Goal: Task Accomplishment & Management: Manage account settings

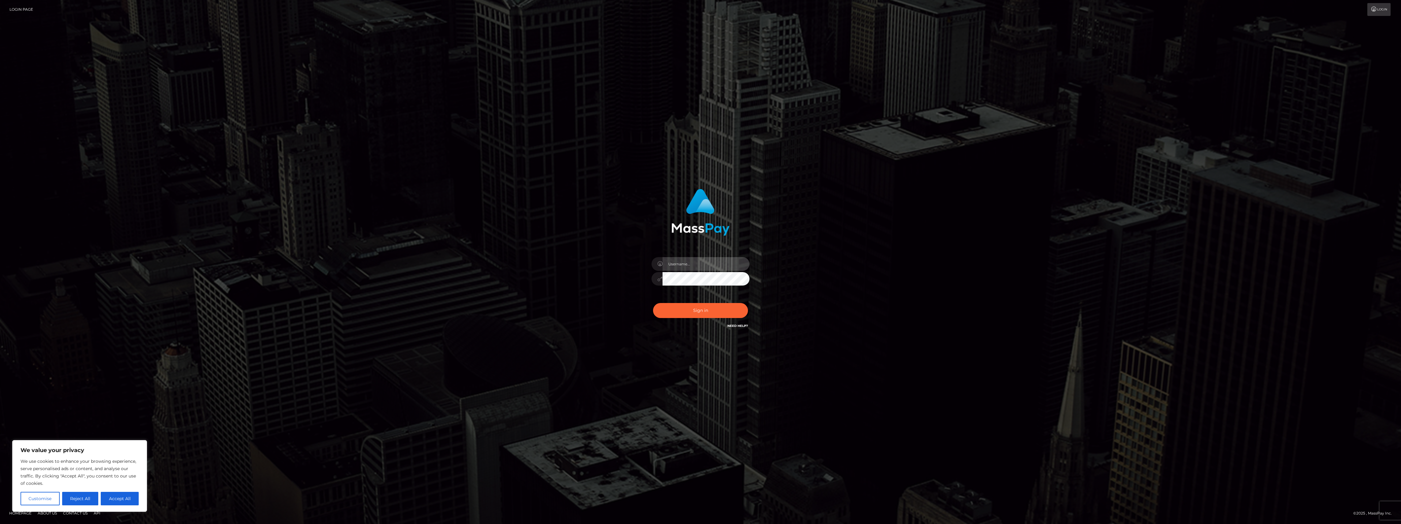
type input "bengreen"
click at [709, 307] on button "Sign in" at bounding box center [700, 310] width 95 height 15
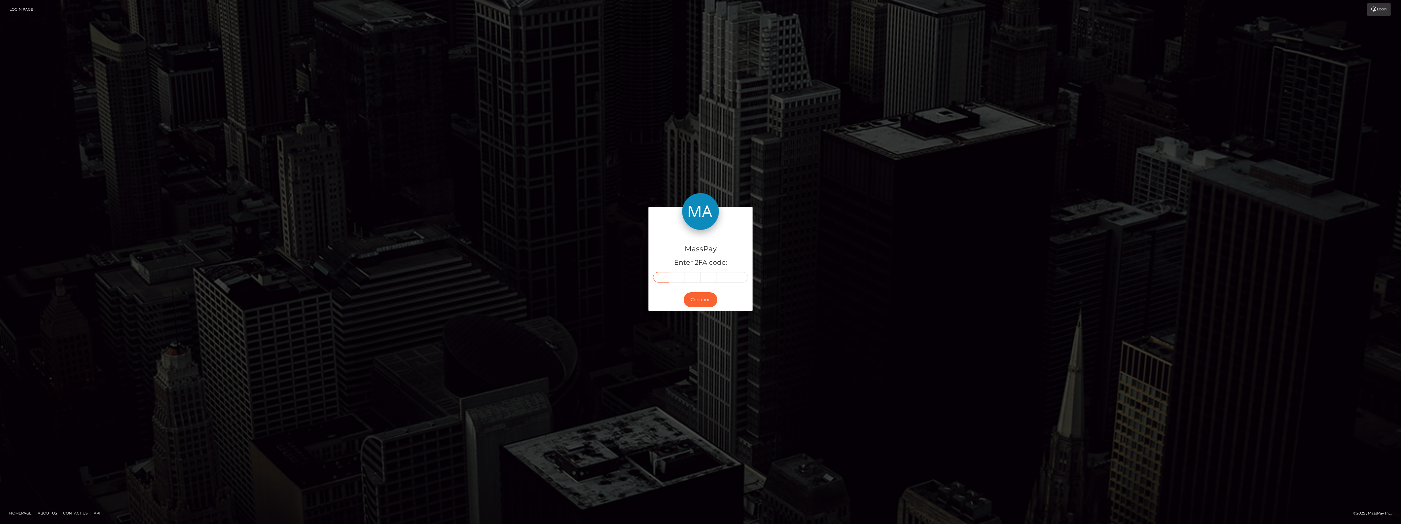
paste input "3"
type input "3"
type input "5"
type input "3"
type input "1"
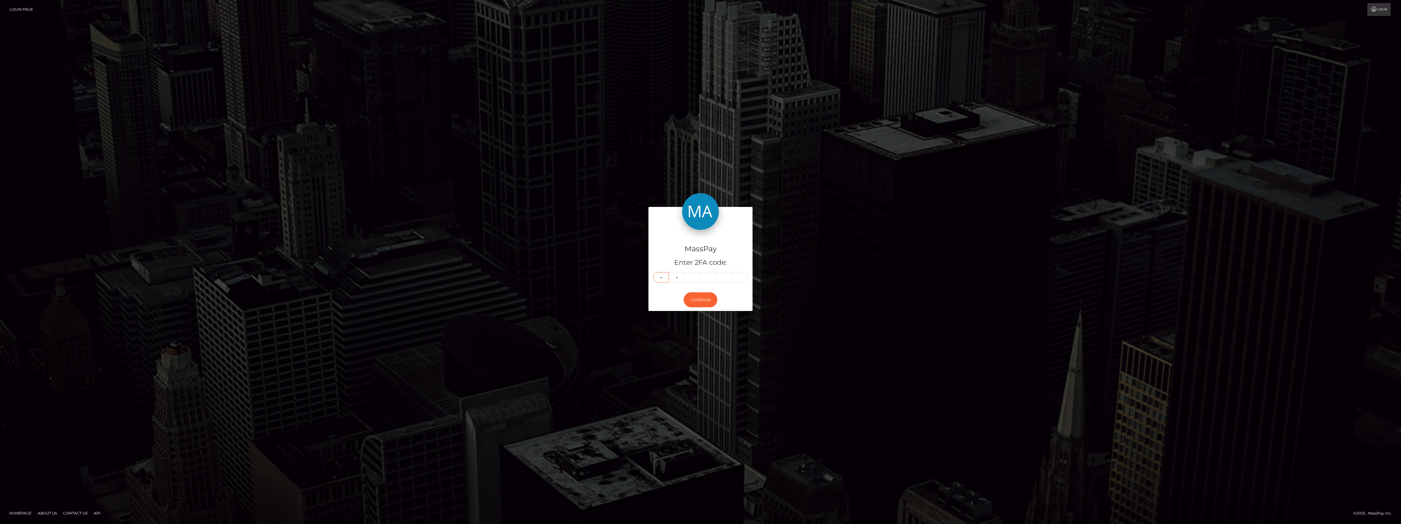
type input "9"
type input "7"
click at [703, 302] on button "Continue" at bounding box center [701, 299] width 34 height 15
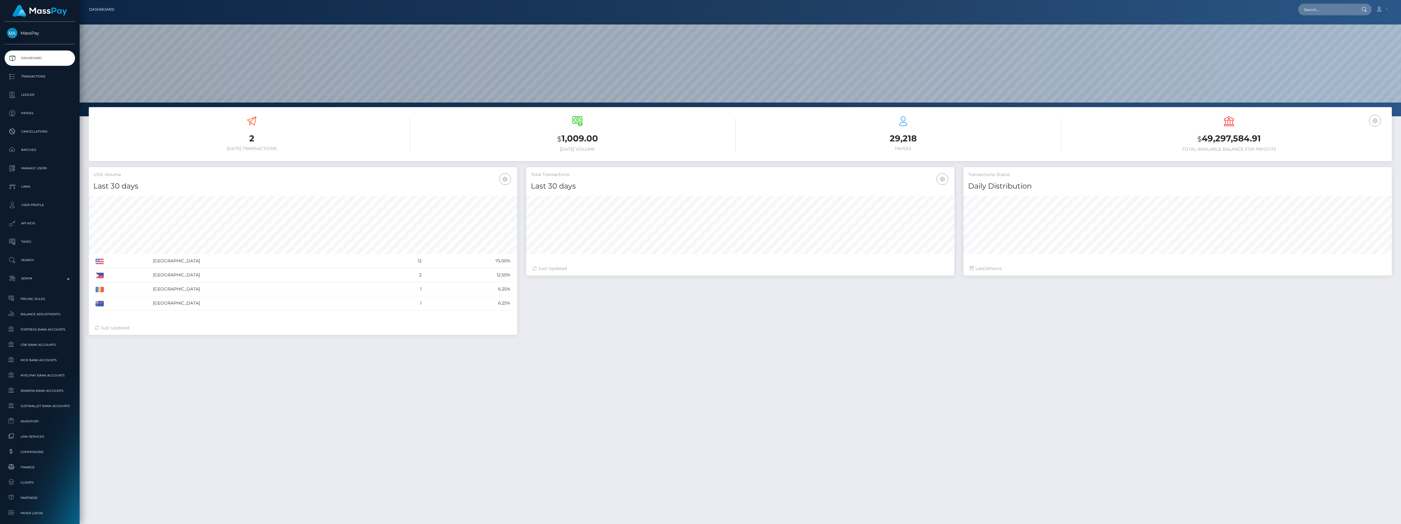
scroll to position [108, 428]
click at [43, 316] on span "Balance Adjustments" at bounding box center [40, 314] width 66 height 7
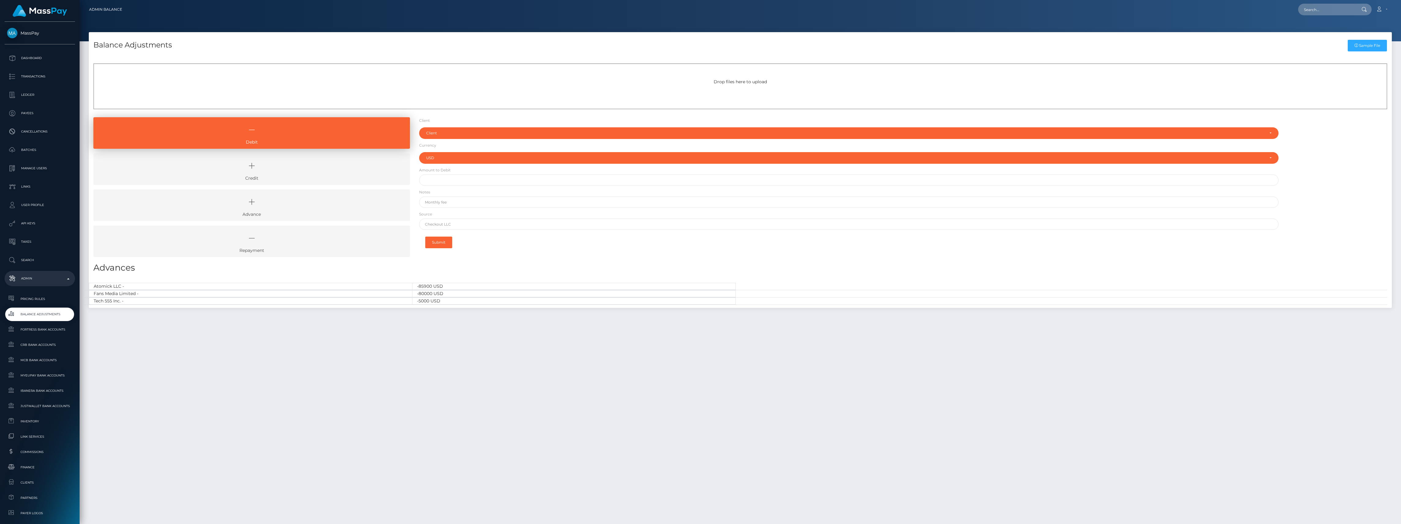
select select "USD"
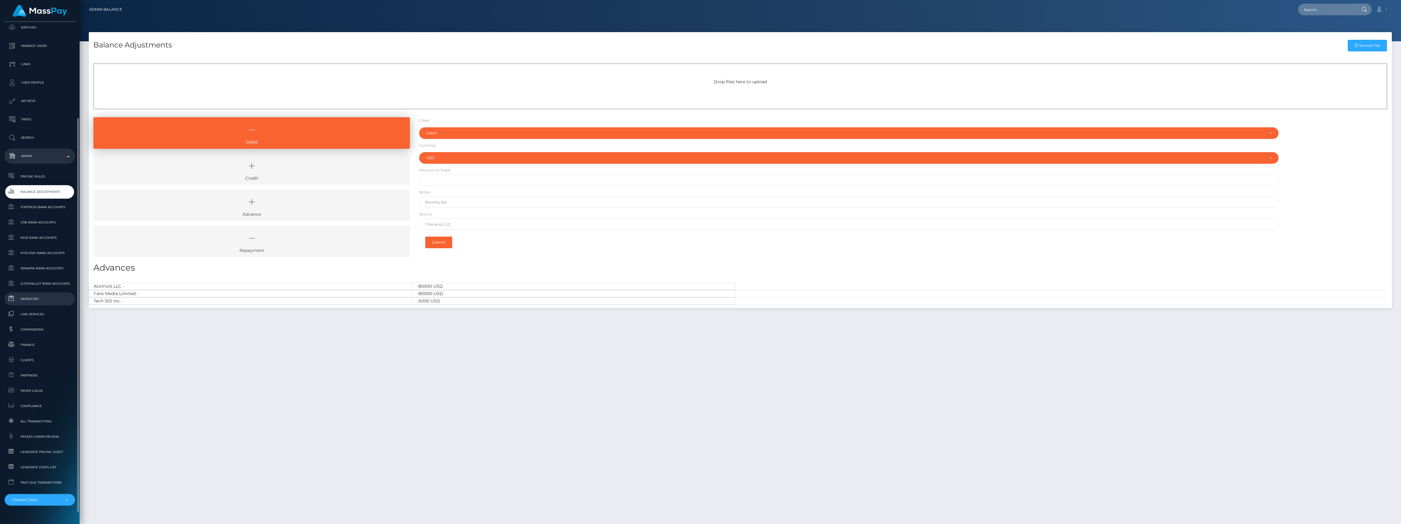
click at [26, 296] on span "Inventory" at bounding box center [40, 298] width 66 height 7
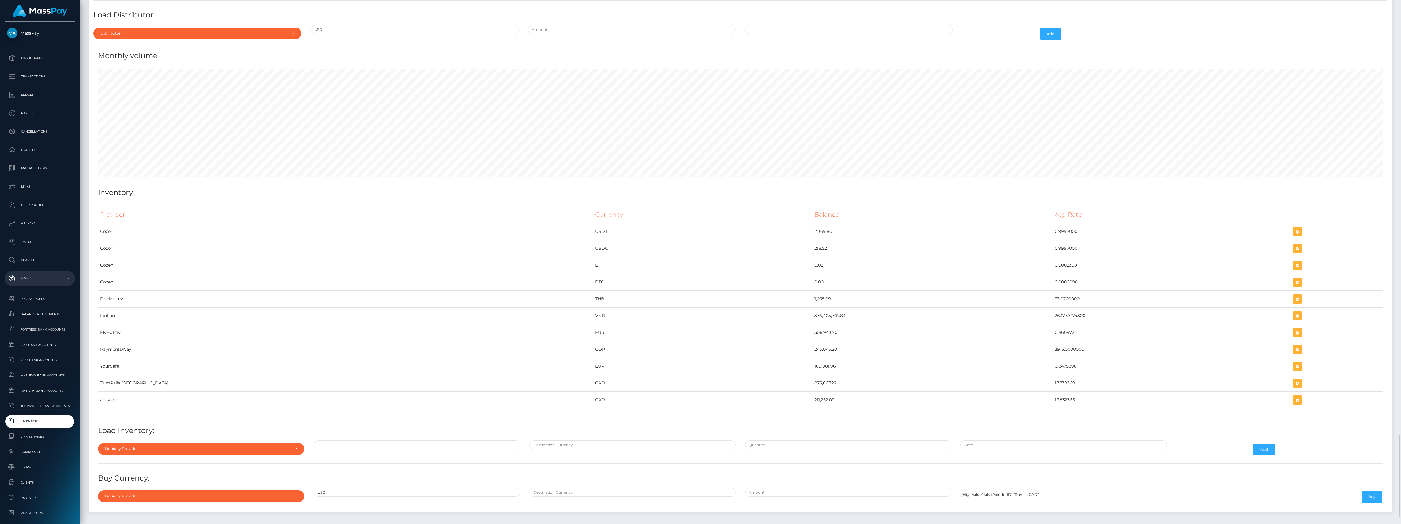
scroll to position [2612, 0]
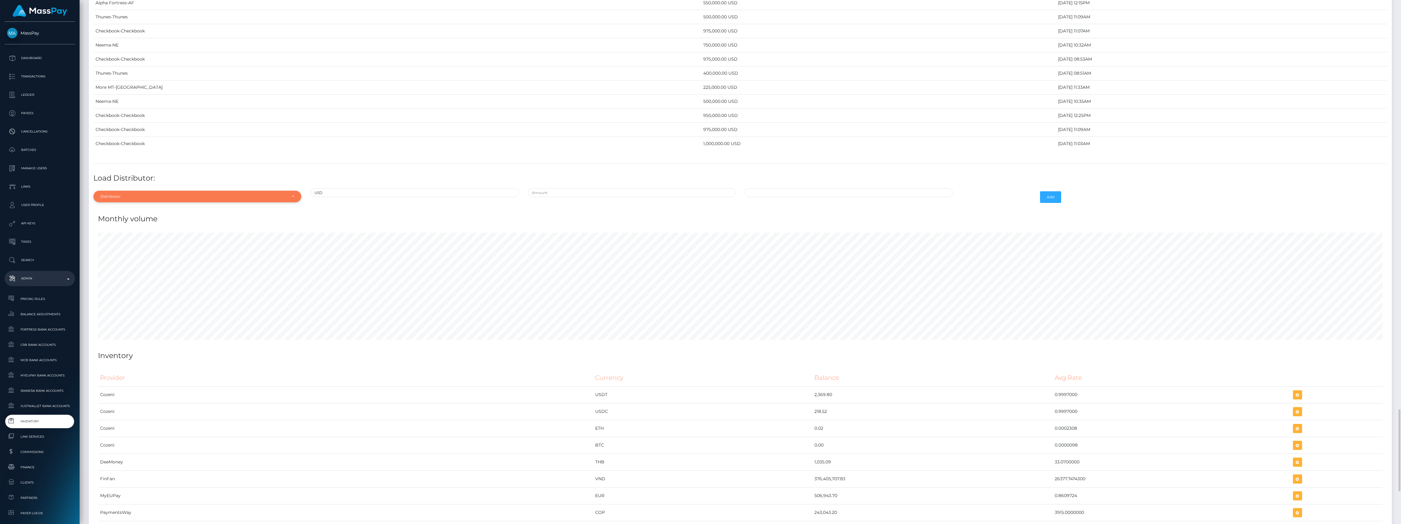
click at [160, 199] on div "Distributor" at bounding box center [193, 196] width 187 height 5
click at [144, 217] on div at bounding box center [197, 211] width 208 height 11
click at [143, 206] on div "Distributor Alpha Fortress Apaylo Aquanow AZA Beam Braid Checkbook Circle Confi…" at bounding box center [197, 197] width 217 height 18
drag, startPoint x: 143, startPoint y: 220, endPoint x: 130, endPoint y: 215, distance: 14.3
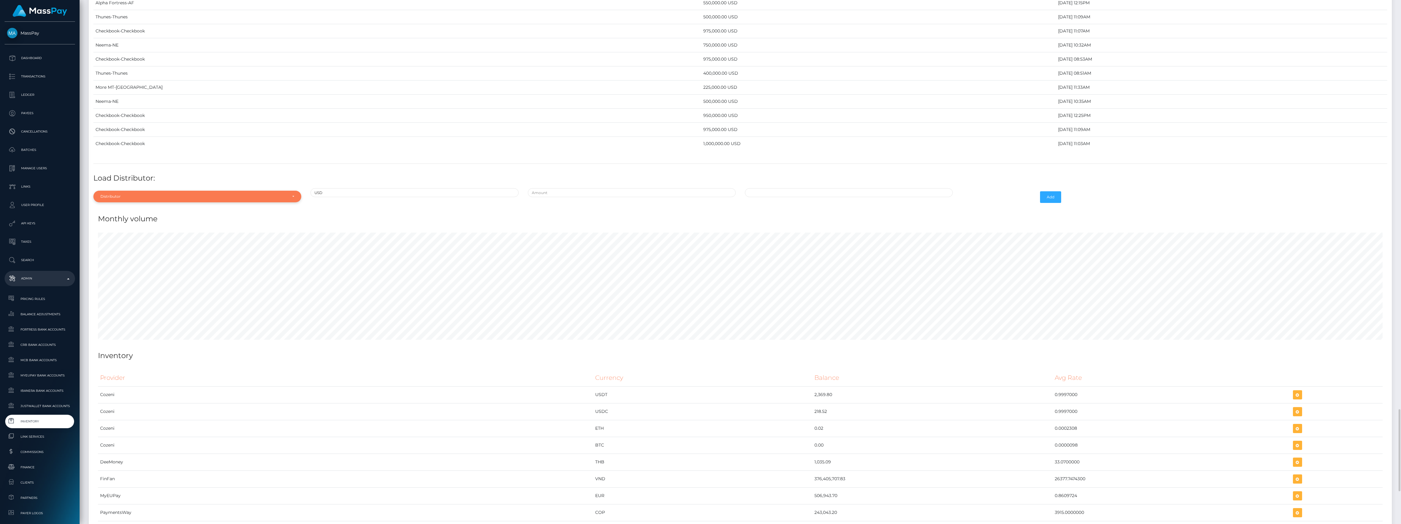
click at [131, 199] on div "Distributor" at bounding box center [193, 196] width 187 height 5
click at [115, 216] on input "Search" at bounding box center [197, 211] width 203 height 9
click at [190, 216] on input "Search" at bounding box center [197, 211] width 203 height 9
type input "chec"
click at [179, 230] on link "Checkbook" at bounding box center [197, 224] width 208 height 11
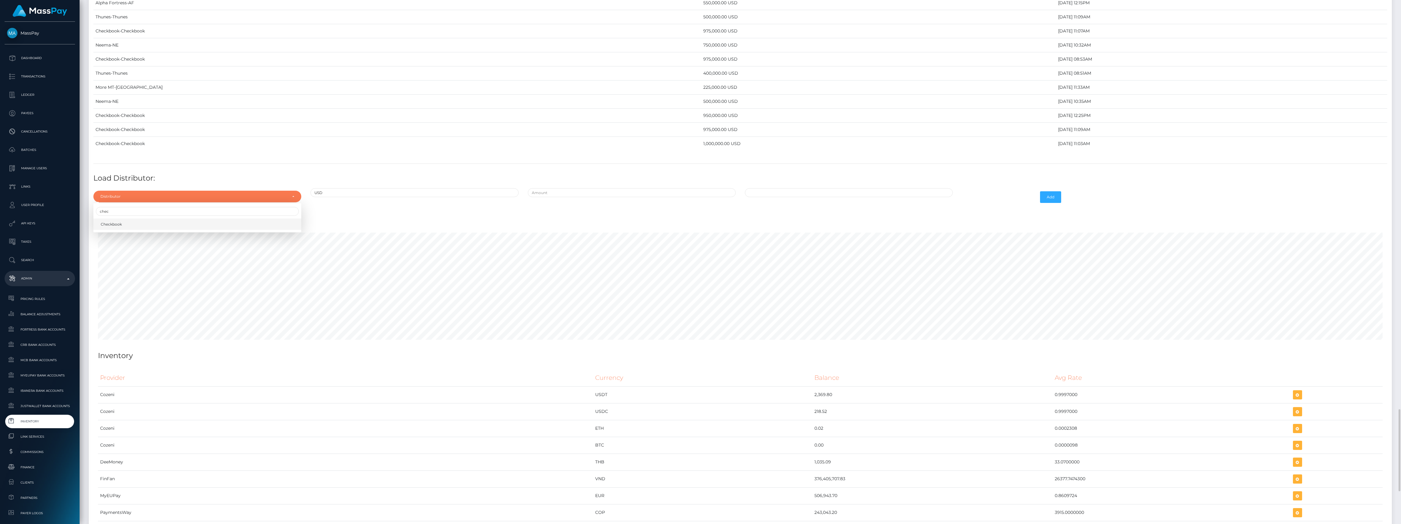
select select "7"
click at [626, 197] on input "text" at bounding box center [632, 192] width 208 height 9
type input "$875,000.0000000"
type input "10/07/2025 11:19 AM"
click at [1045, 203] on button "Add" at bounding box center [1050, 197] width 21 height 12
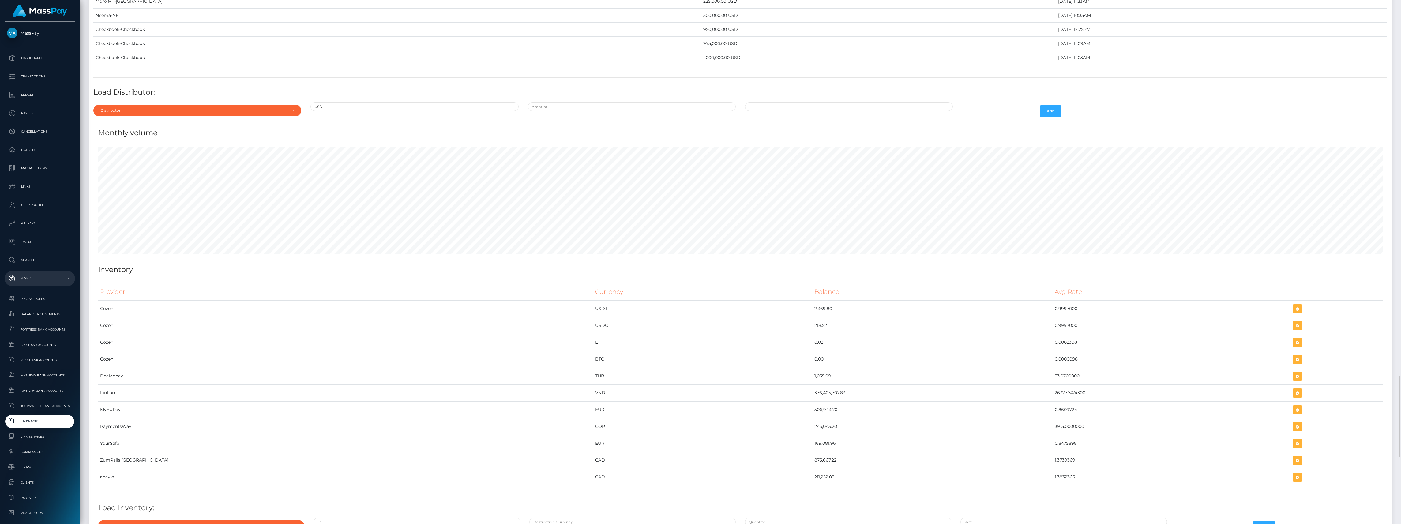
scroll to position [2672, 0]
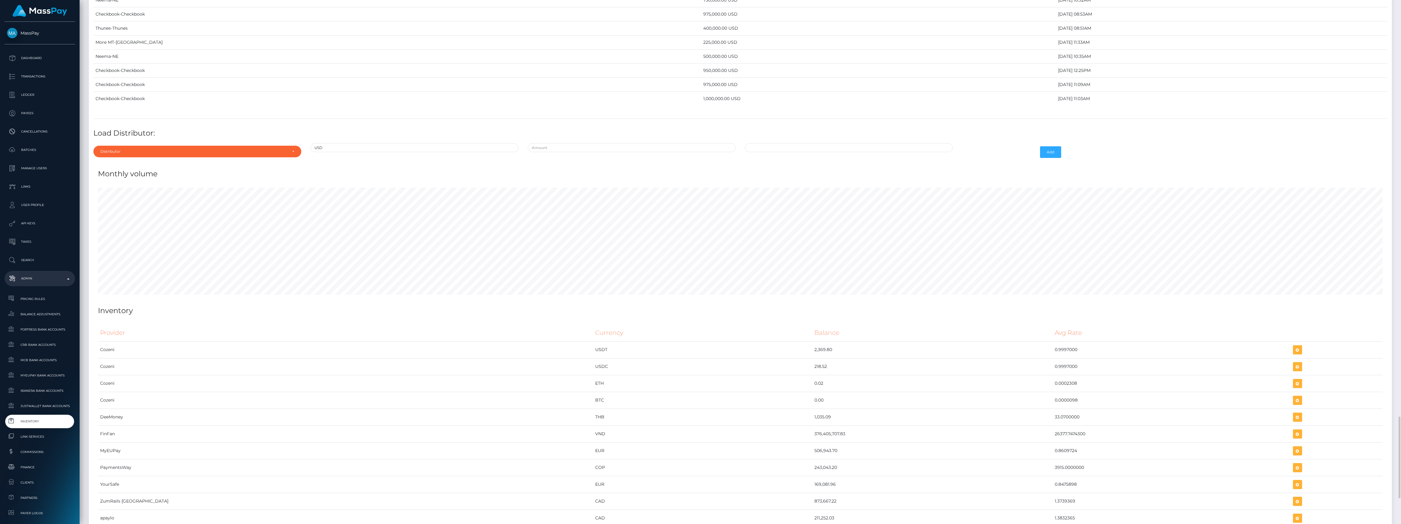
click at [152, 161] on div "Distributor Alpha Fortress Apaylo Aquanow AZA Beam Braid Checkbook Circle Confi…" at bounding box center [197, 152] width 217 height 18
click at [151, 154] on div "Distributor" at bounding box center [193, 151] width 187 height 5
click at [126, 171] on input "Search" at bounding box center [197, 166] width 203 height 9
type input "alp"
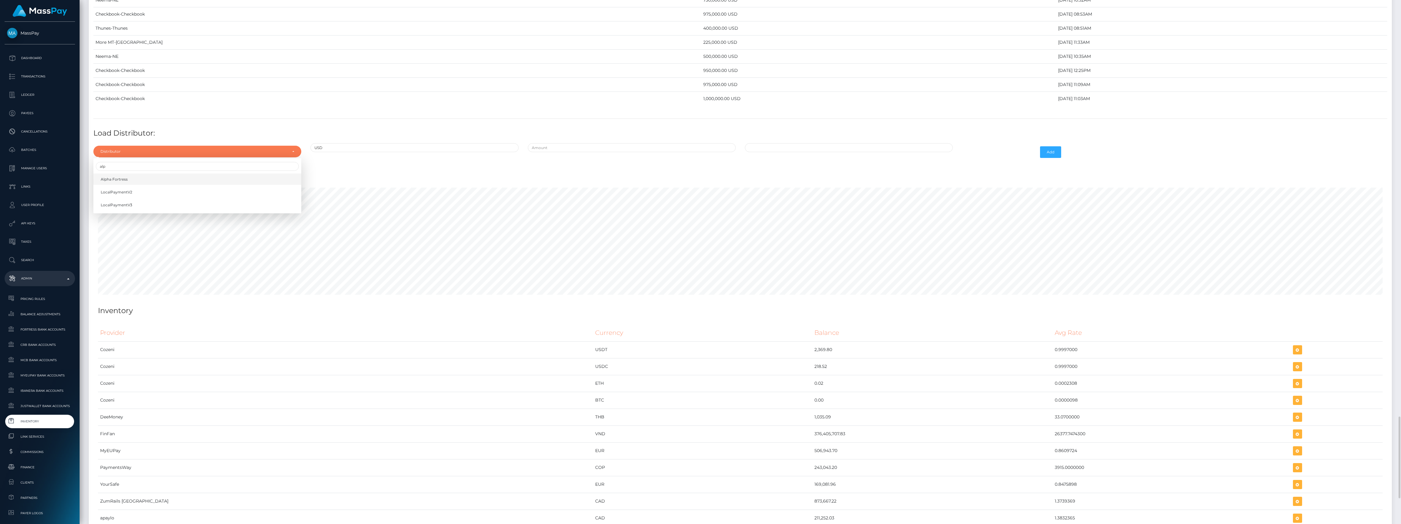
click at [132, 185] on link "Alpha Fortress" at bounding box center [197, 179] width 208 height 11
select select "24"
click at [532, 161] on div at bounding box center [631, 152] width 217 height 18
click at [546, 152] on input "text" at bounding box center [632, 147] width 208 height 9
type input "$725,000.0000000"
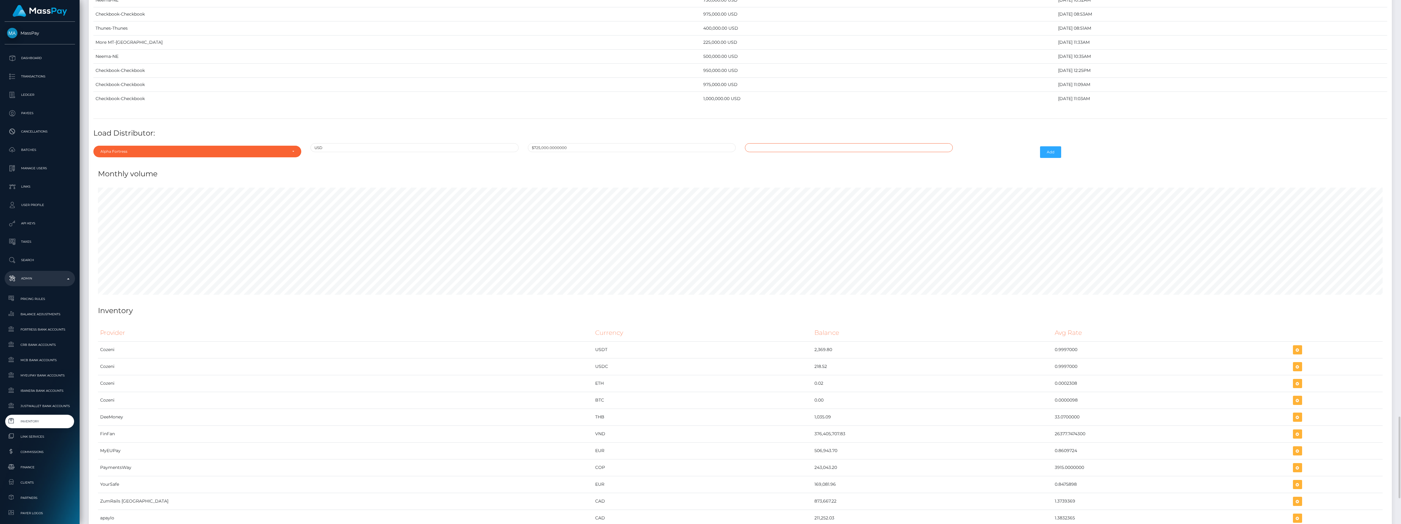
type input "10/07/2025 11:23 AM"
click at [593, 152] on input "$725,000.0000000" at bounding box center [632, 147] width 208 height 9
click at [791, 152] on input "10/07/2025 11:23 AM" at bounding box center [849, 147] width 208 height 9
click at [1048, 158] on button "Add" at bounding box center [1050, 152] width 21 height 12
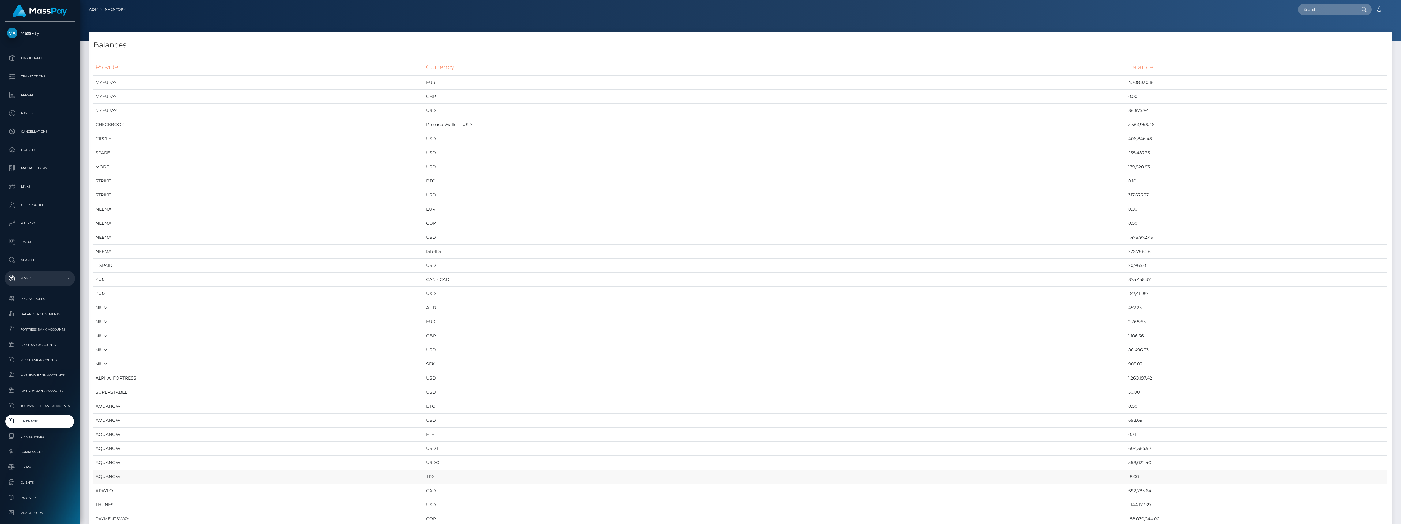
scroll to position [3304, 1303]
